Goal: Information Seeking & Learning: Find contact information

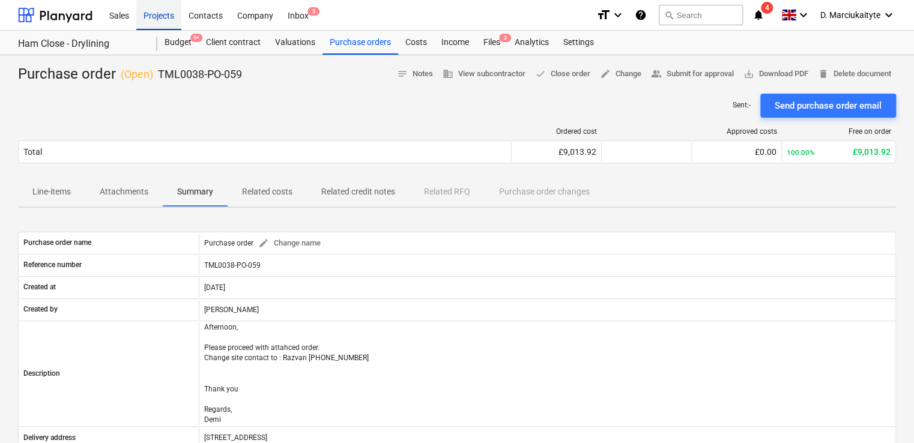
click at [166, 19] on div "Projects" at bounding box center [158, 14] width 45 height 31
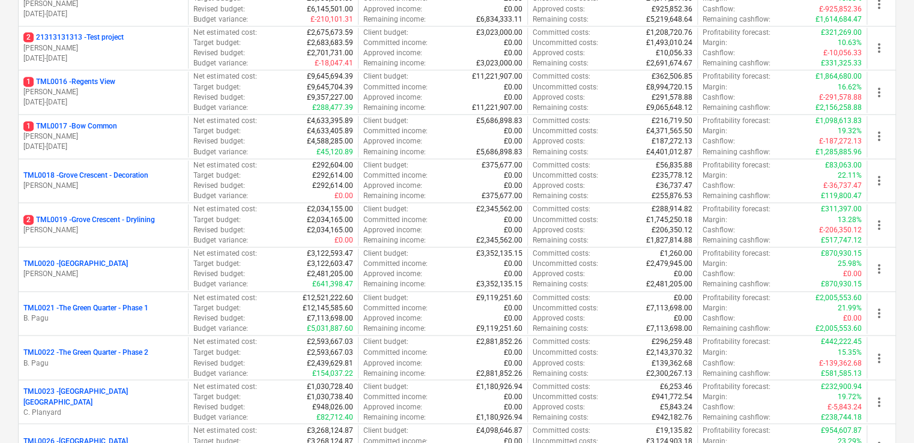
scroll to position [782, 0]
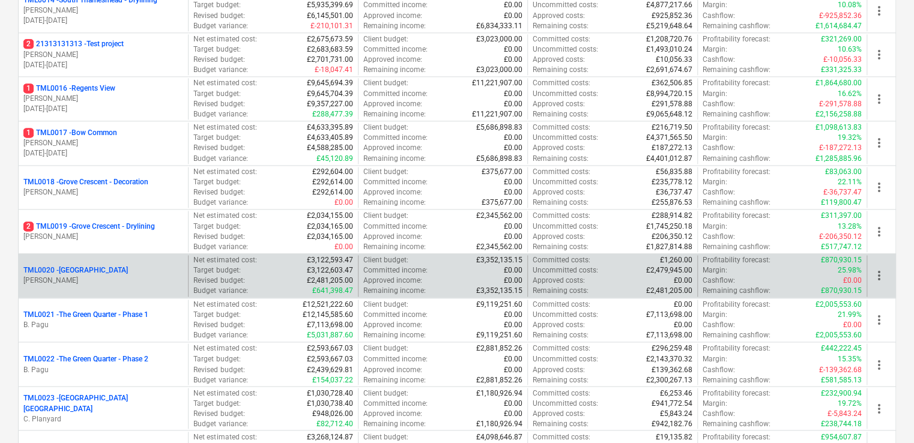
click at [142, 246] on p "[PERSON_NAME]" at bounding box center [103, 281] width 160 height 10
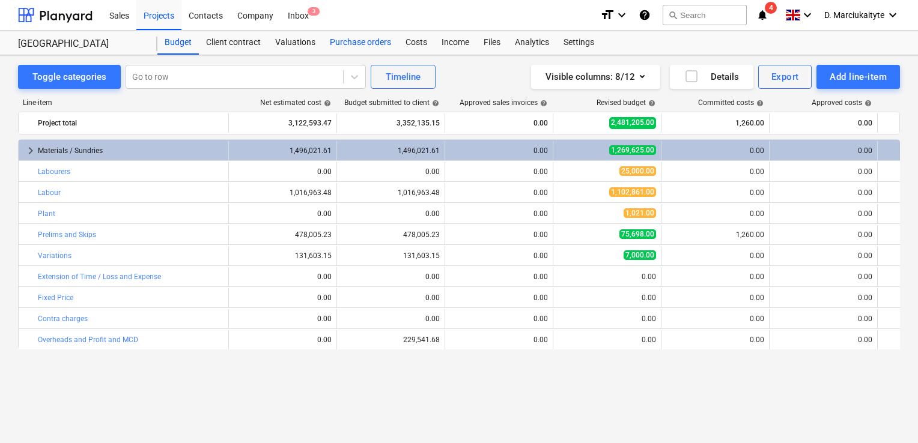
click at [351, 47] on div "Purchase orders" at bounding box center [361, 43] width 76 height 24
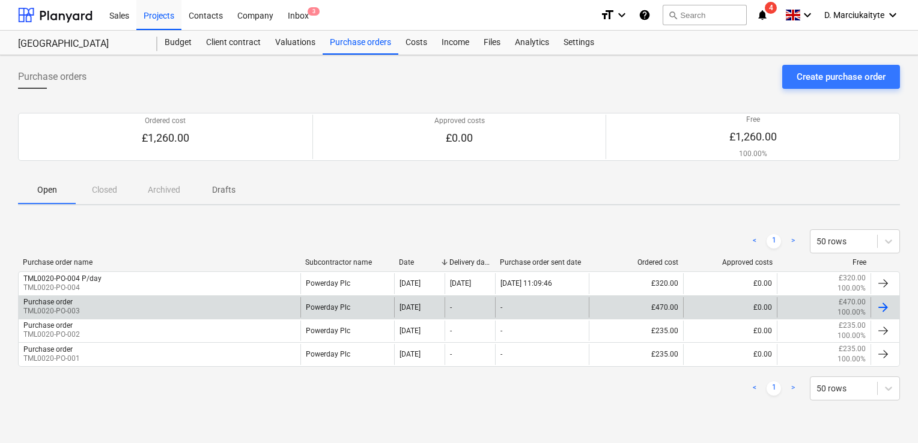
click at [181, 246] on div "Purchase order TML0020-PO-003" at bounding box center [160, 307] width 282 height 20
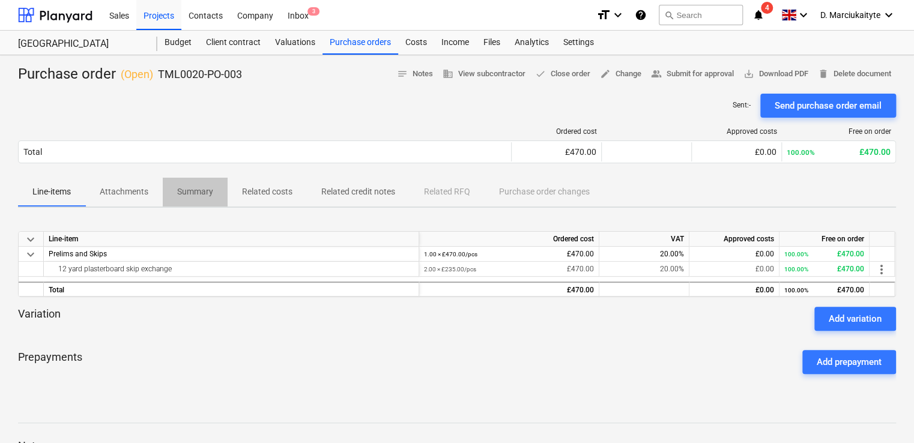
click at [193, 193] on p "Summary" at bounding box center [195, 192] width 36 height 13
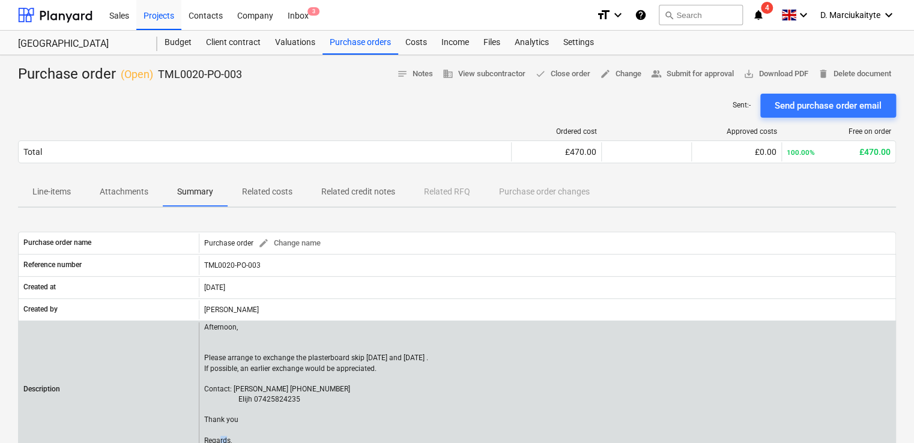
scroll to position [13, 0]
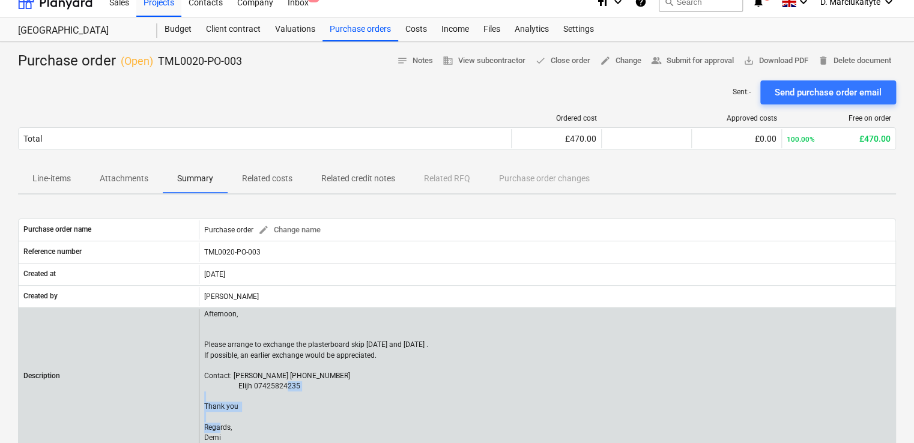
drag, startPoint x: 254, startPoint y: 438, endPoint x: 207, endPoint y: 395, distance: 63.8
click at [207, 246] on p "Afternoon, Please arrange to exchange the plasterboard skip [DATE] and [DATE] .…" at bounding box center [317, 376] width 226 height 134
drag, startPoint x: 207, startPoint y: 395, endPoint x: 203, endPoint y: 374, distance: 21.3
click at [203, 246] on div "Afternoon, Please arrange to exchange the plasterboard skip [DATE] and [DATE] .…" at bounding box center [547, 376] width 697 height 134
copy p "Contact: [PERSON_NAME] [PHONE_NUMBER] Elijh 07425824235 Thank you Regards, [PER…"
